Goal: Find specific page/section: Find specific page/section

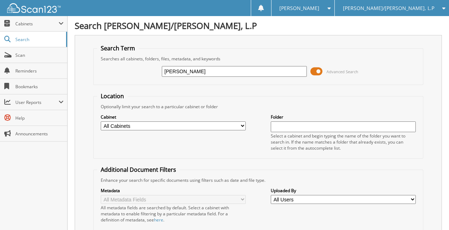
type input "castro"
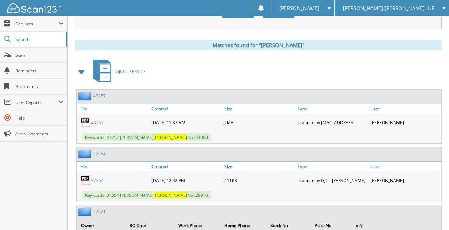
scroll to position [321, 0]
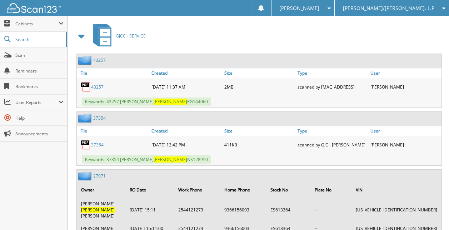
click at [98, 84] on link "43257" at bounding box center [97, 87] width 12 height 6
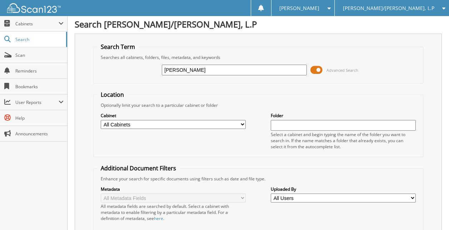
scroll to position [0, 0]
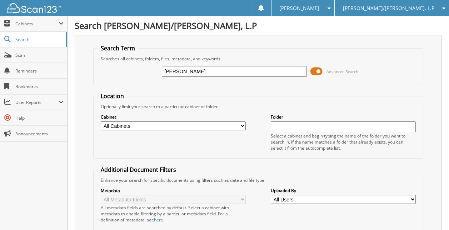
drag, startPoint x: 185, startPoint y: 68, endPoint x: 107, endPoint y: 68, distance: 77.5
click at [112, 68] on div "castro Advanced Search" at bounding box center [258, 71] width 322 height 19
type input "[PERSON_NAME]"
drag, startPoint x: 204, startPoint y: 71, endPoint x: 97, endPoint y: 71, distance: 106.4
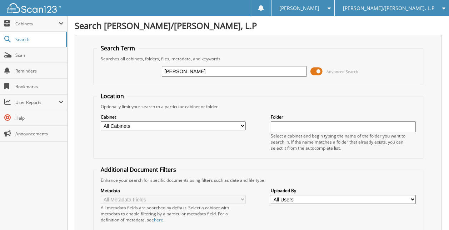
click at [97, 71] on div "martinez Advanced Search" at bounding box center [258, 71] width 322 height 19
type input "juan"
drag, startPoint x: 207, startPoint y: 73, endPoint x: 54, endPoint y: 70, distance: 153.2
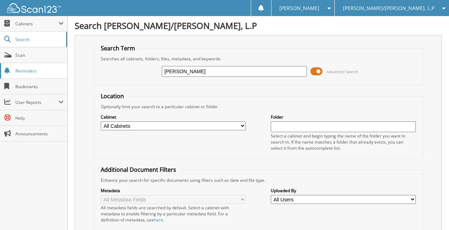
type input "[PERSON_NAME]"
drag, startPoint x: 229, startPoint y: 76, endPoint x: 105, endPoint y: 75, distance: 123.5
click at [105, 75] on div "[PERSON_NAME] Advanced Search" at bounding box center [258, 71] width 322 height 19
click at [22, 19] on span "Cabinets" at bounding box center [33, 23] width 67 height 15
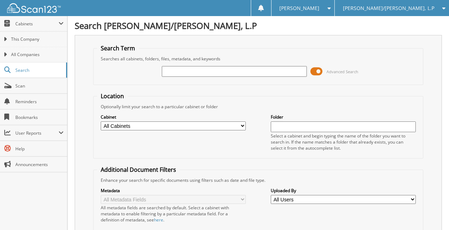
click at [35, 9] on img at bounding box center [34, 8] width 54 height 10
